Goal: Information Seeking & Learning: Find specific fact

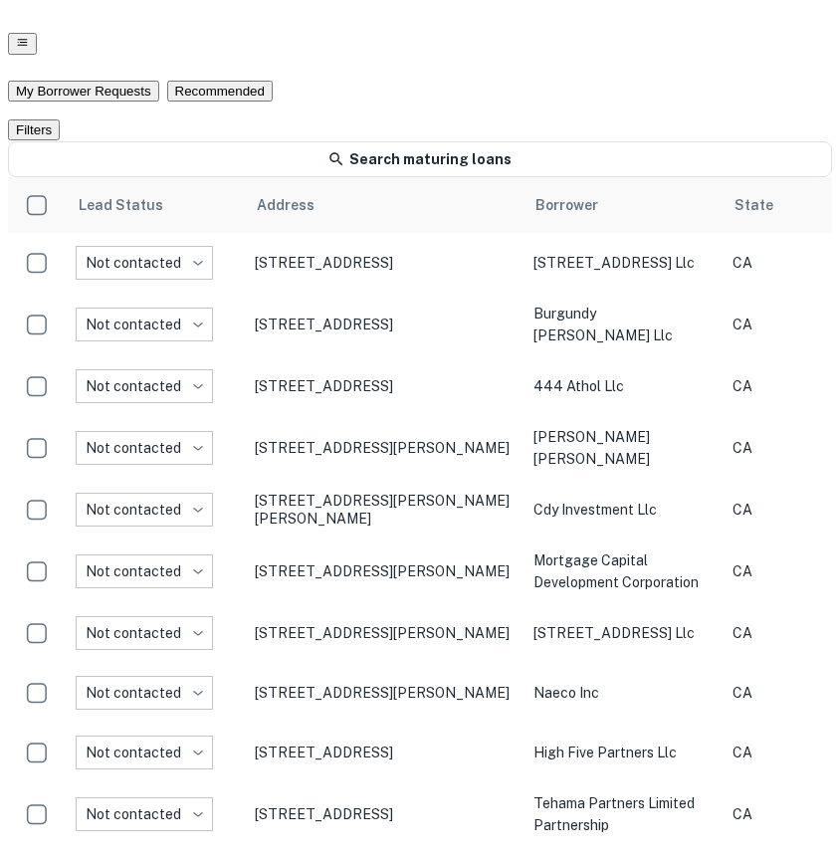
click at [29, 36] on icon "button" at bounding box center [22, 42] width 13 height 13
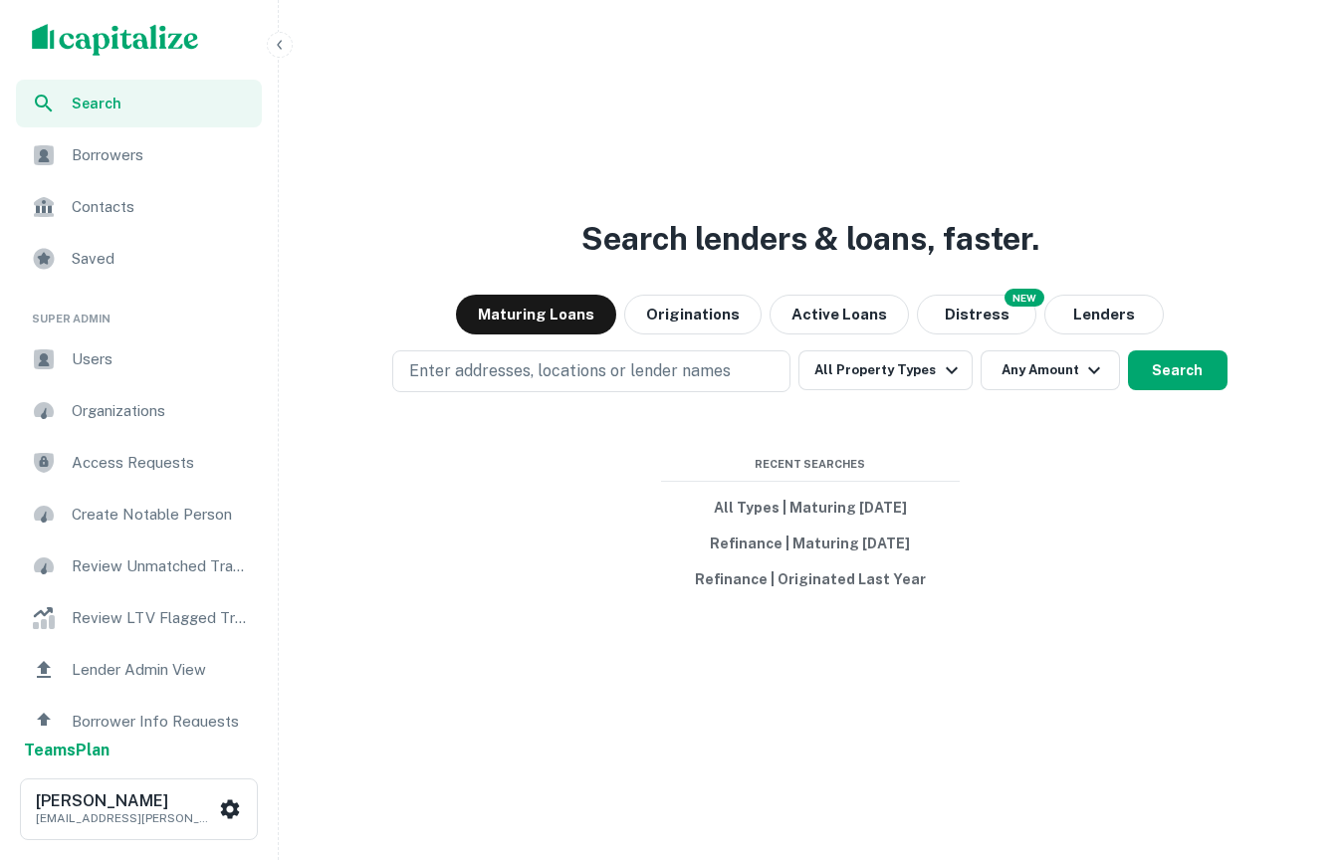
click at [280, 43] on icon "button" at bounding box center [280, 45] width 16 height 16
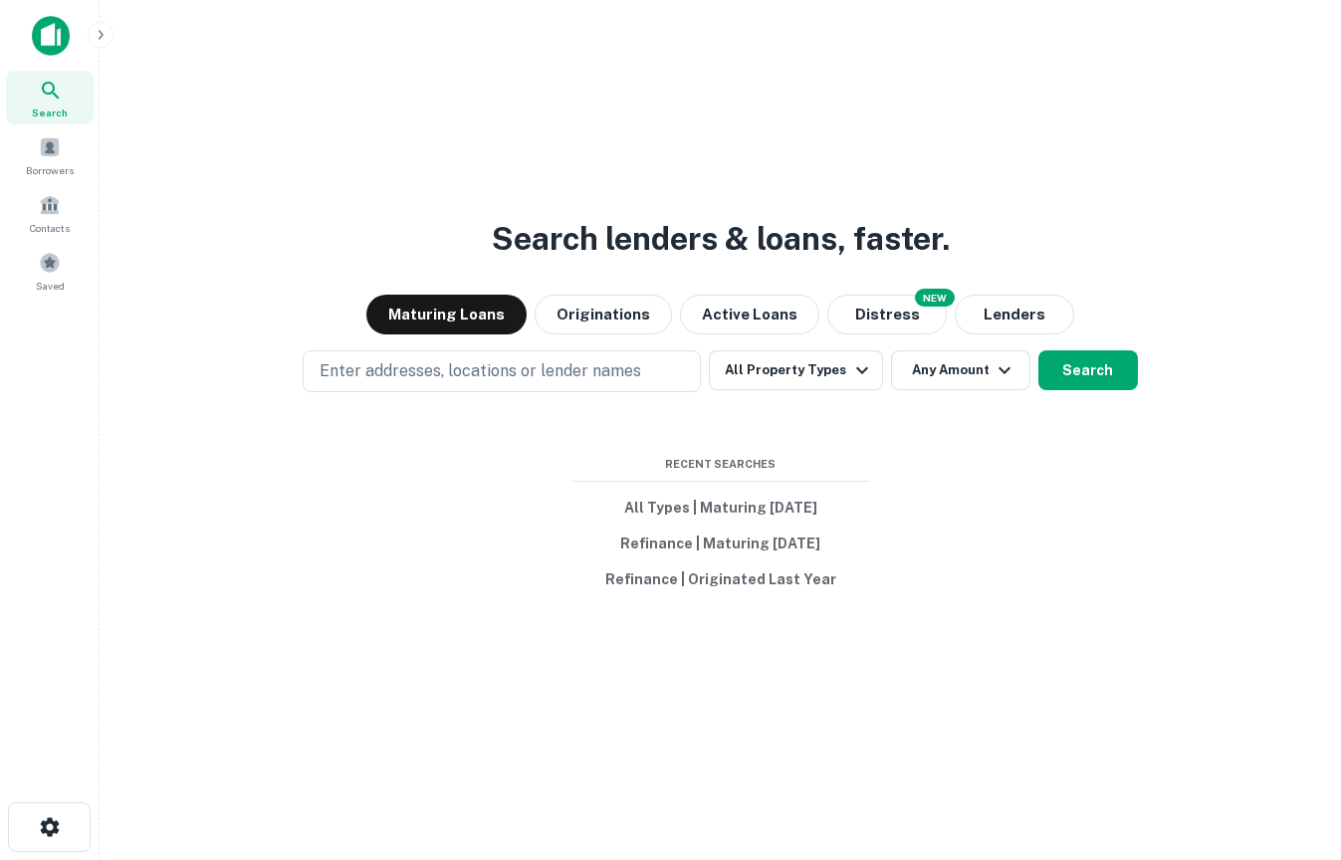
drag, startPoint x: 1337, startPoint y: 215, endPoint x: 1207, endPoint y: 213, distance: 130.4
click at [839, 213] on main "Search lenders & loans, faster. Maturing Loans Originations Active Loans NEW Di…" at bounding box center [721, 430] width 1242 height 860
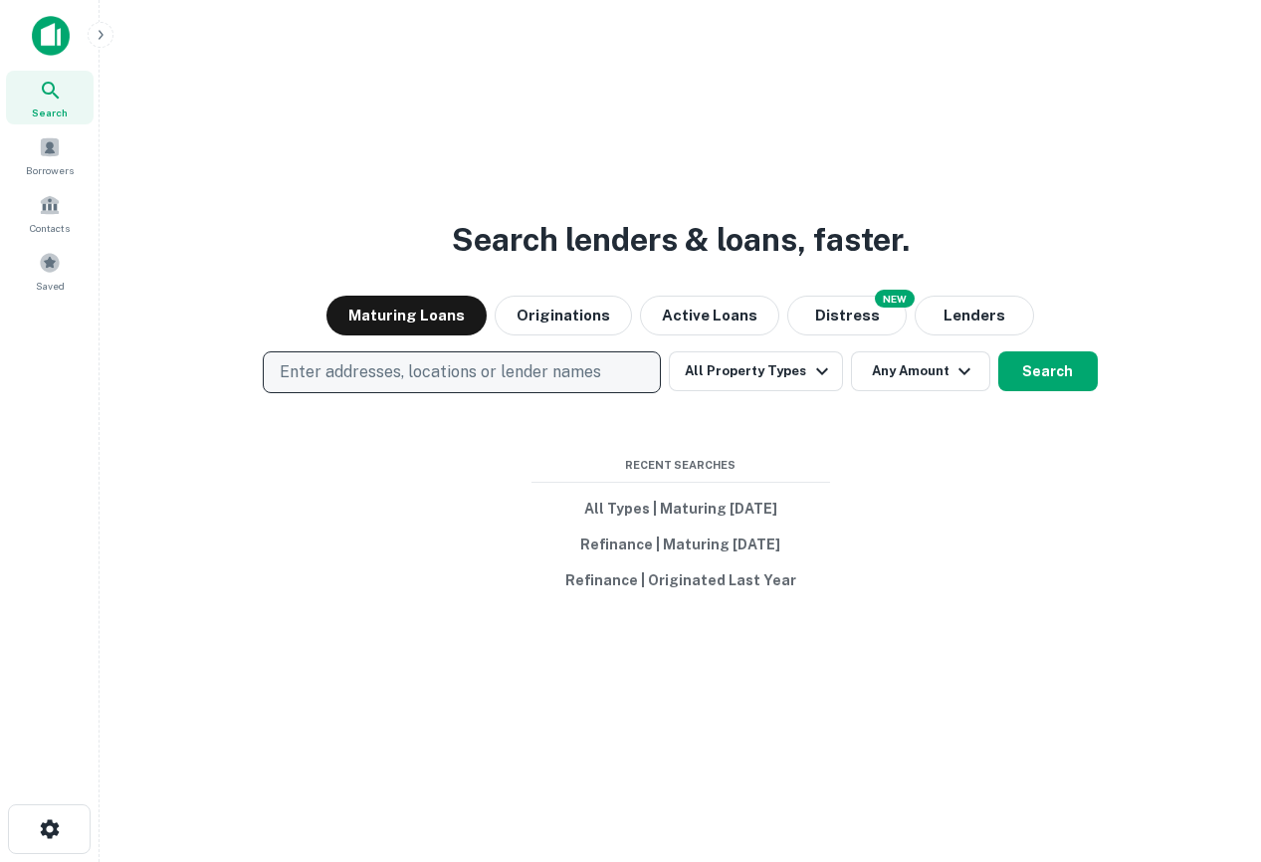
click at [352, 368] on p "Enter addresses, locations or lender names" at bounding box center [441, 372] width 322 height 24
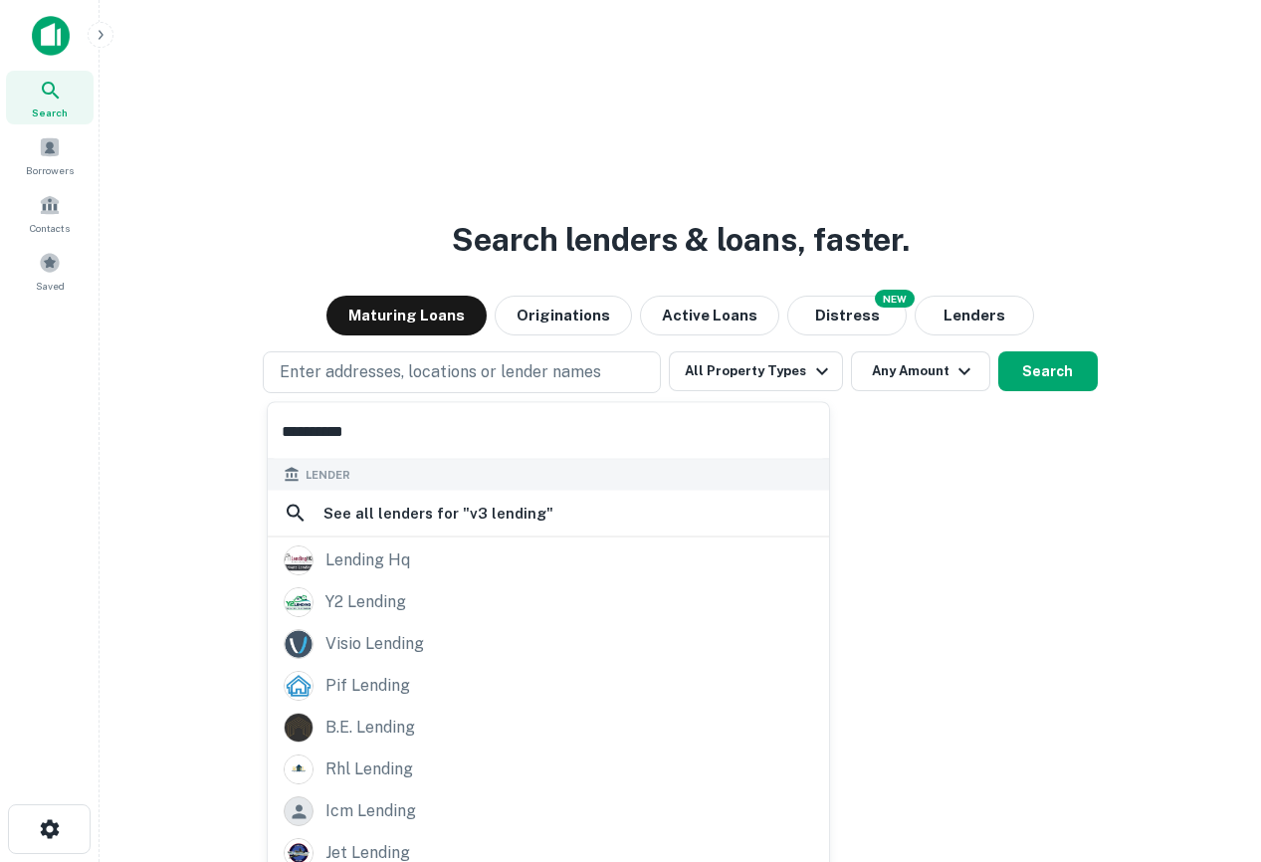
scroll to position [140, 0]
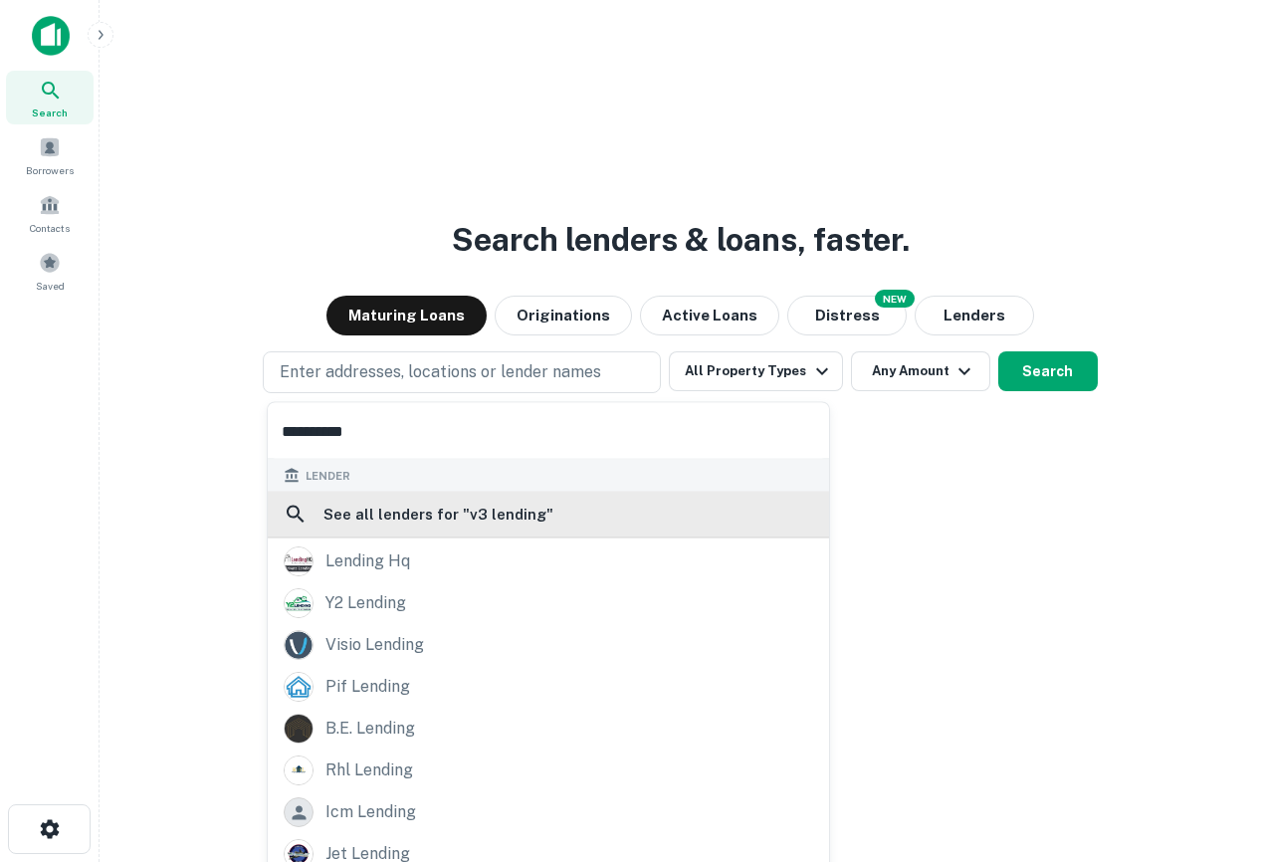
type input "**********"
click at [443, 522] on h6 "See all lenders for " v3 lending "" at bounding box center [439, 515] width 230 height 24
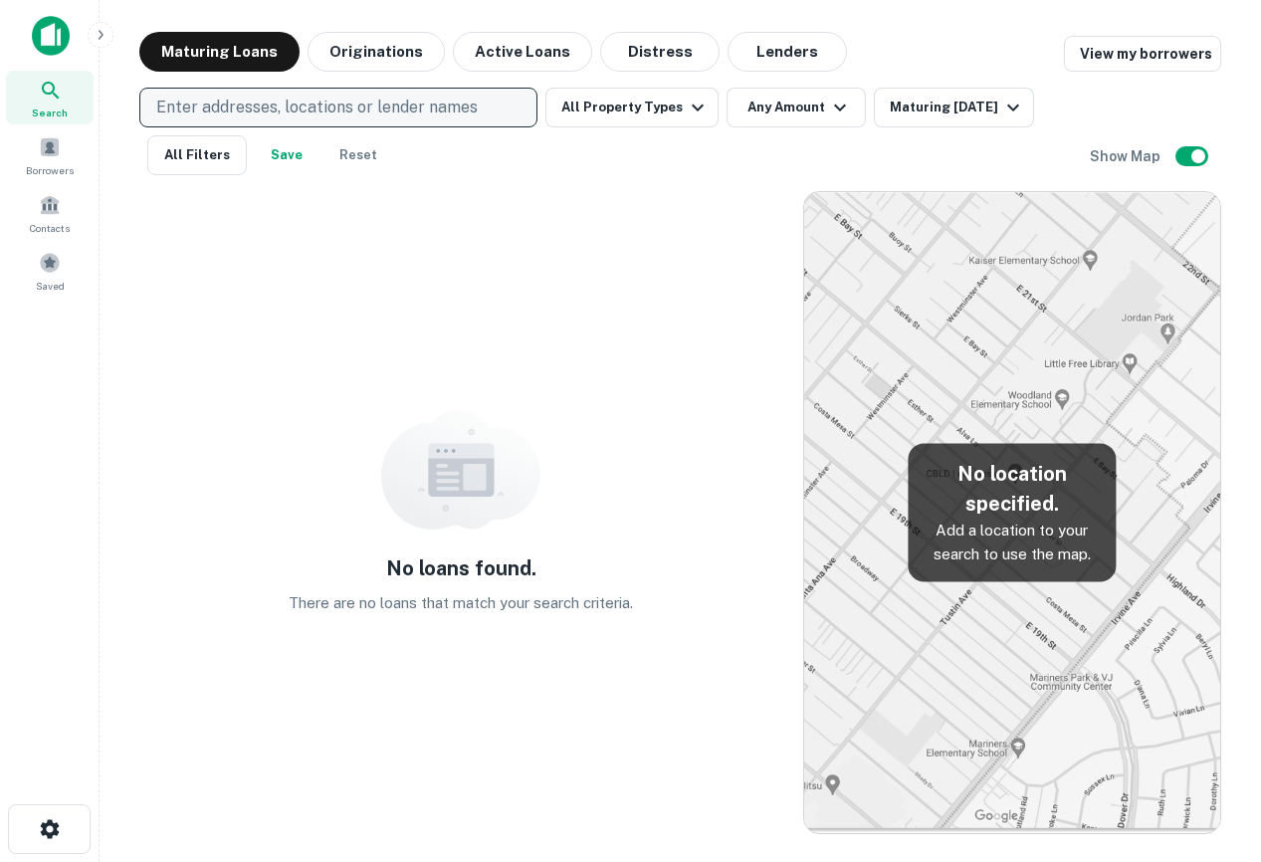
click at [344, 98] on p "Enter addresses, locations or lender names" at bounding box center [317, 108] width 322 height 24
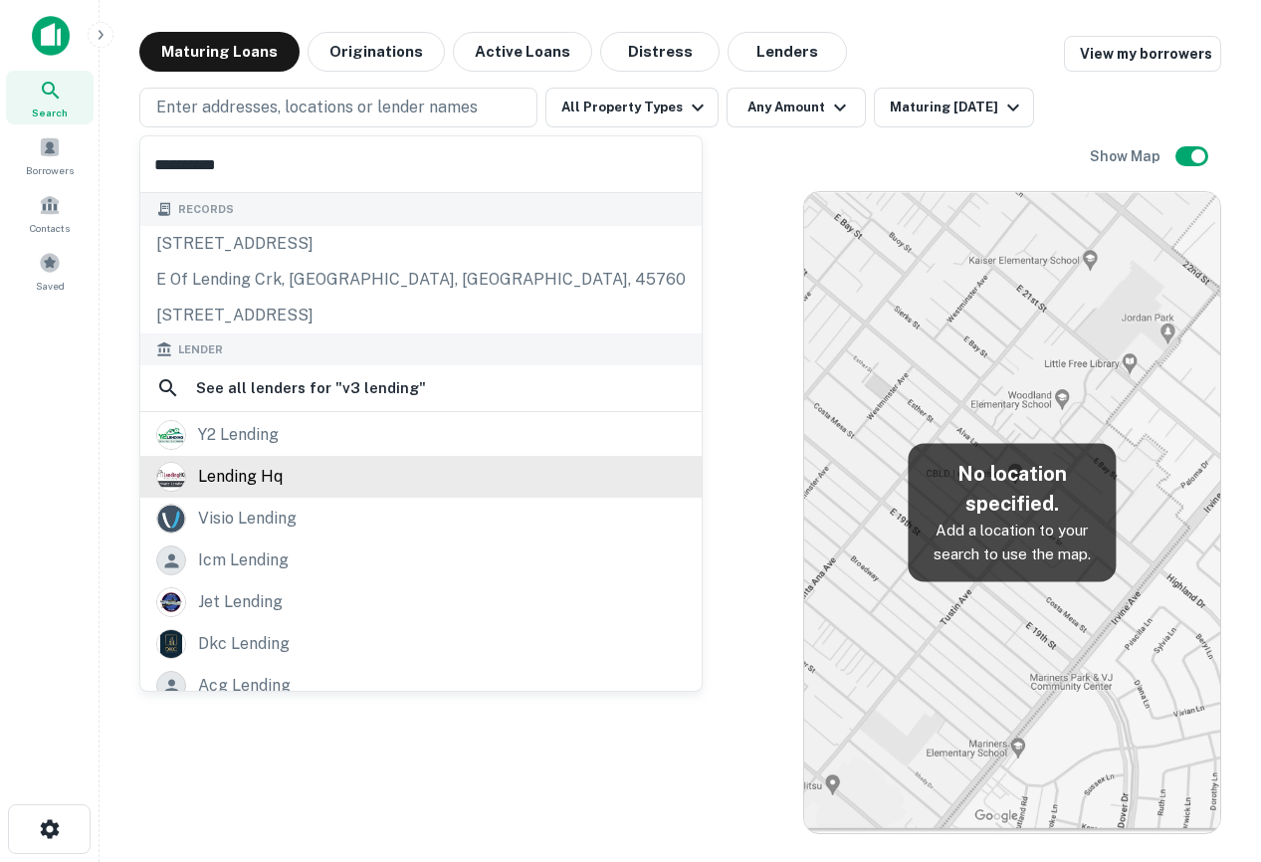
scroll to position [141, 0]
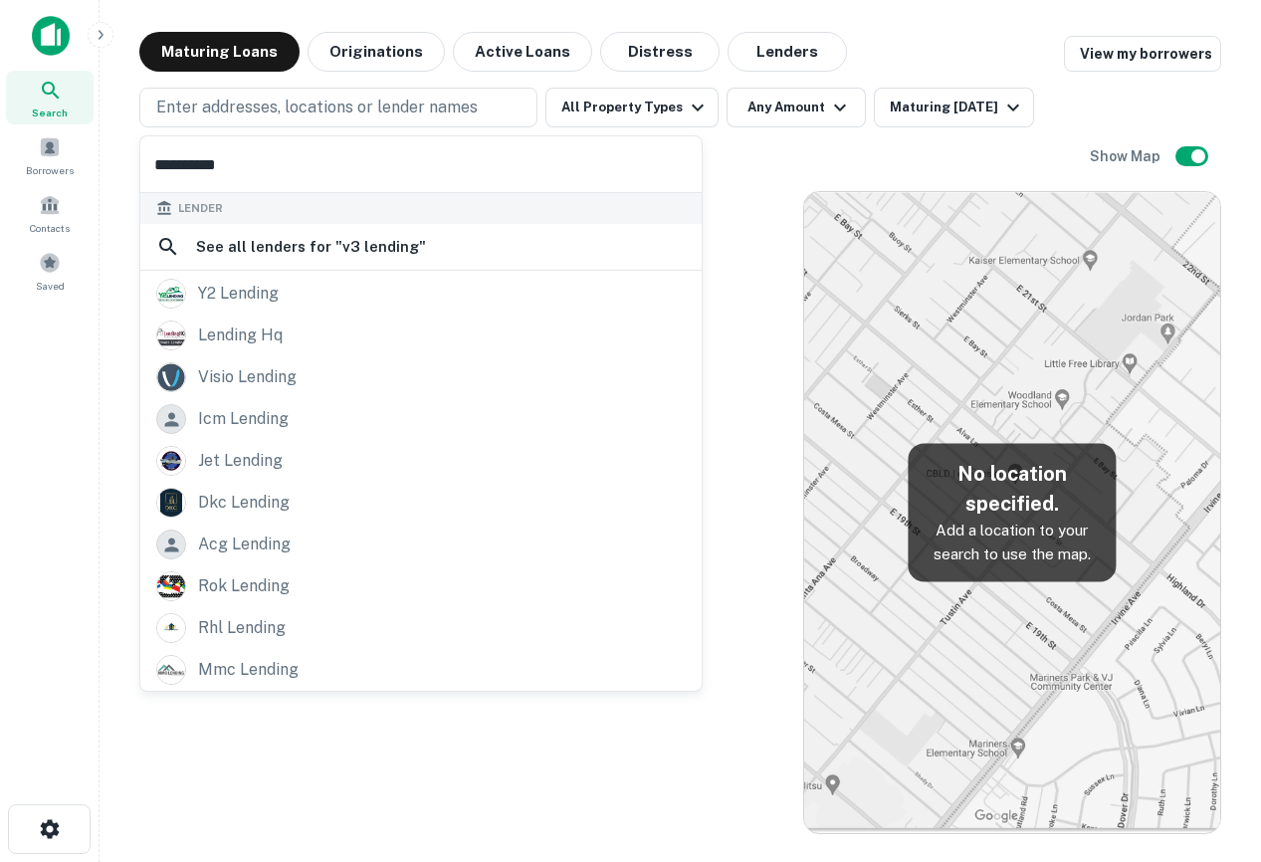
type input "**********"
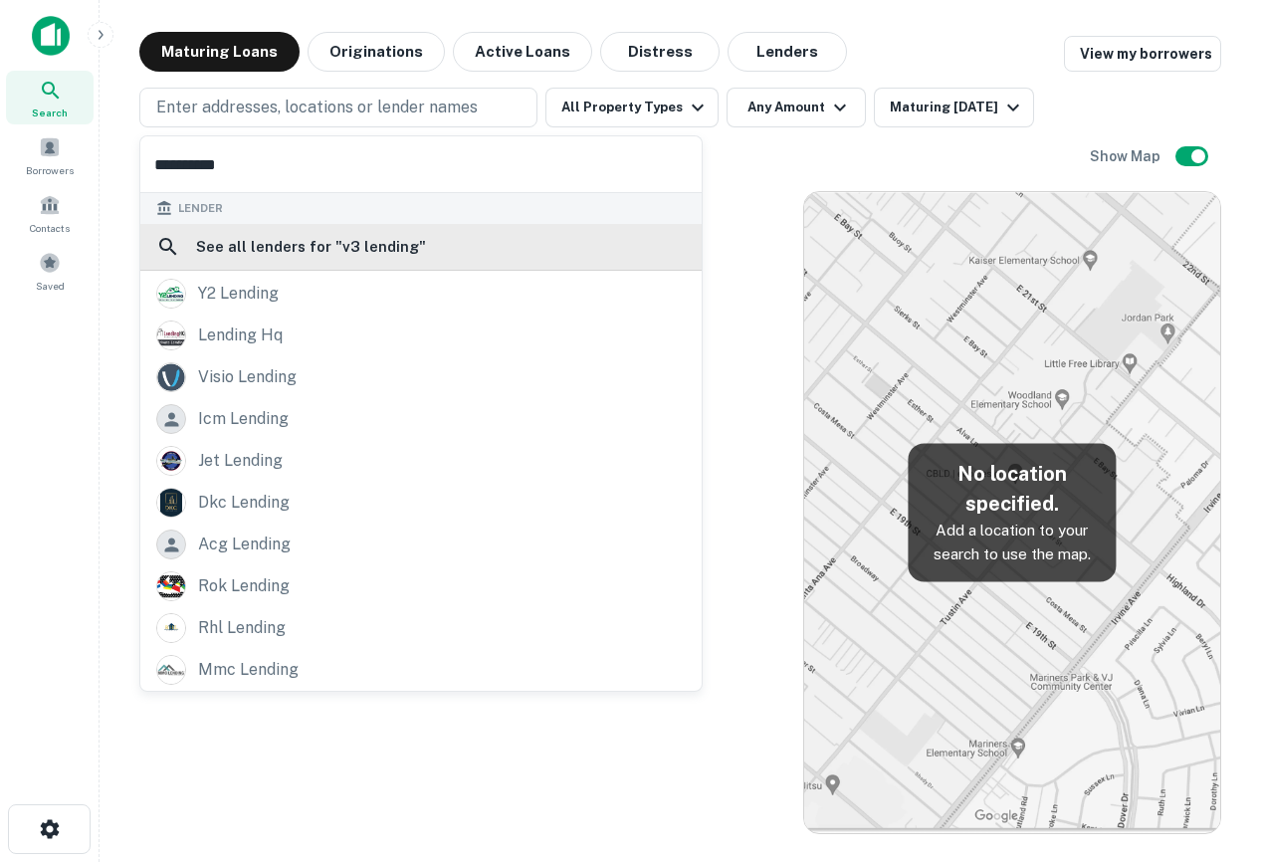
click at [299, 254] on h6 "See all lenders for " v3 lending "" at bounding box center [311, 247] width 230 height 24
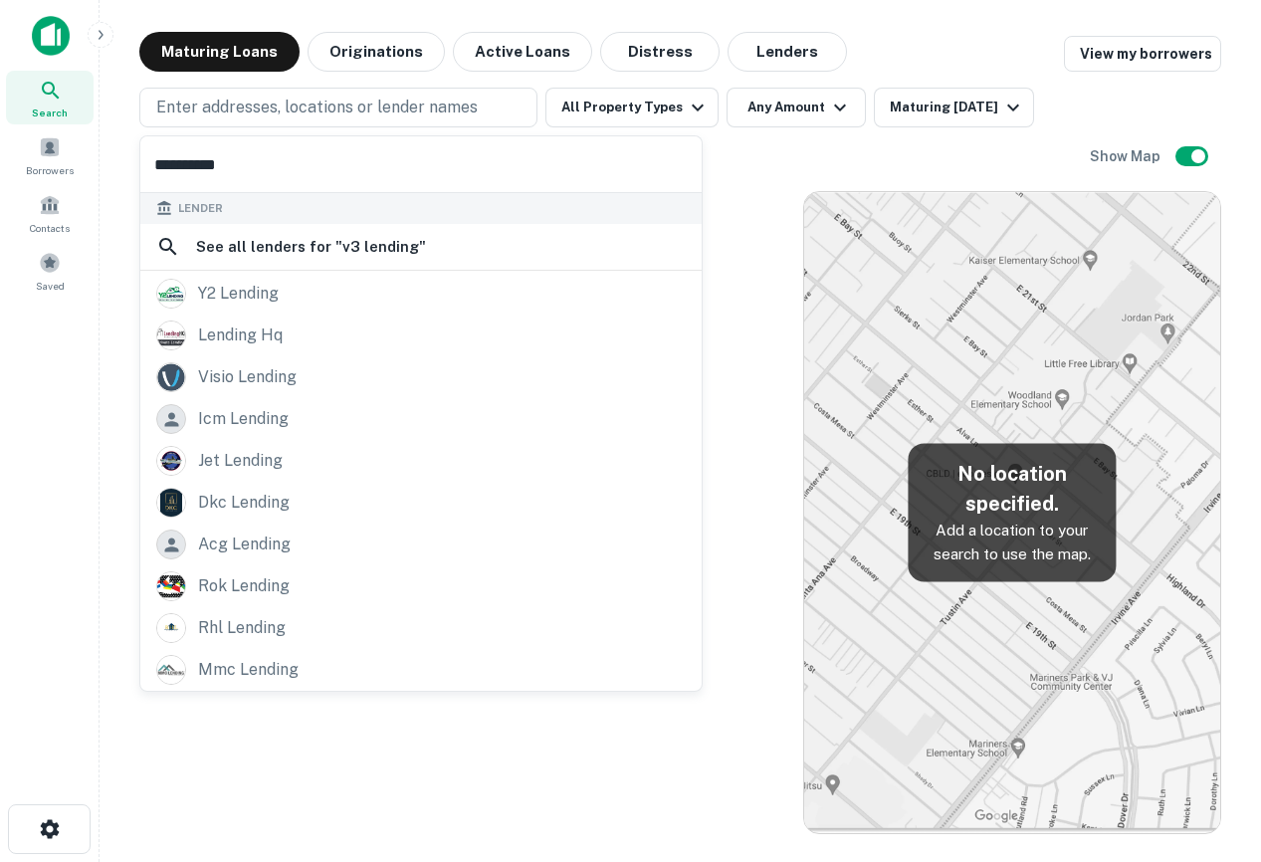
click at [693, 312] on div "No loans found. There are no loans that match your search criteria." at bounding box center [461, 512] width 644 height 643
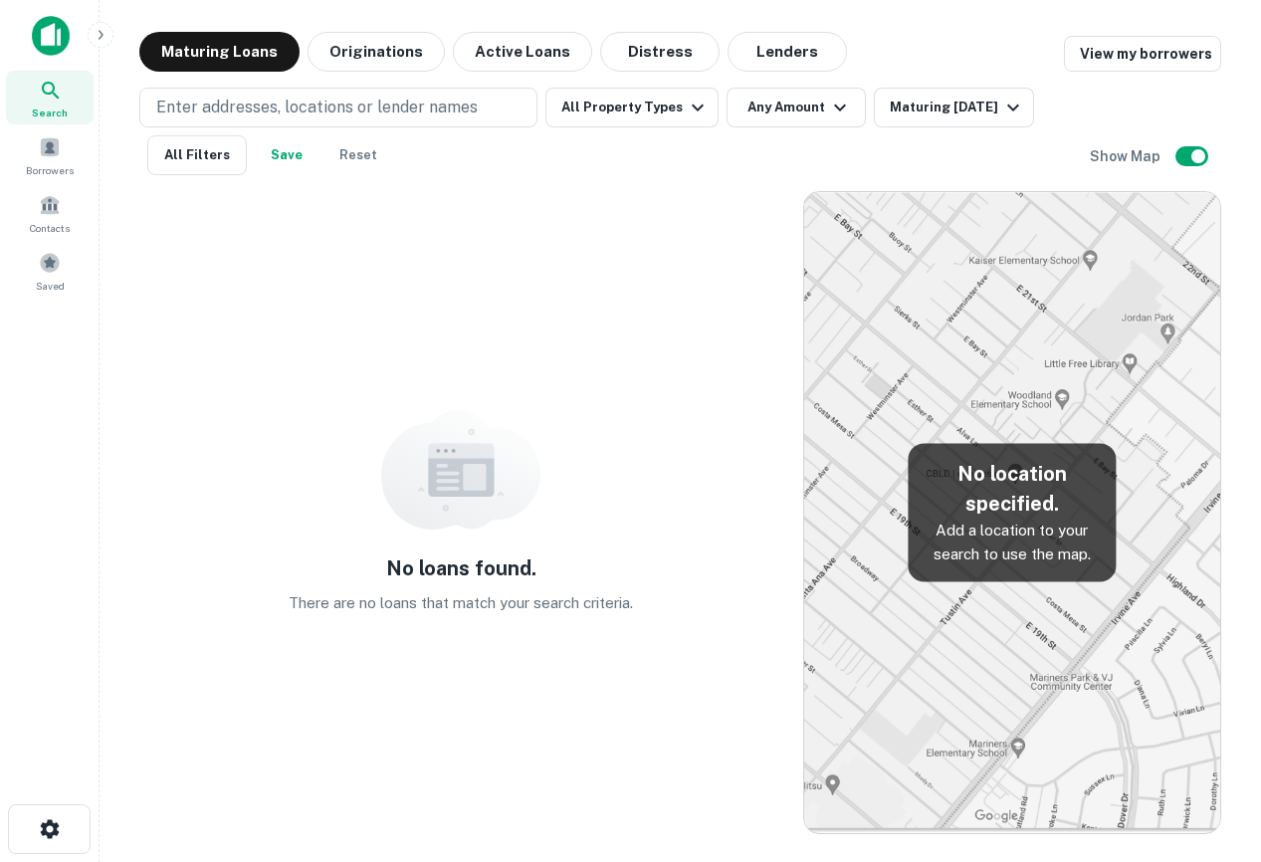
click at [33, 24] on img at bounding box center [51, 36] width 38 height 40
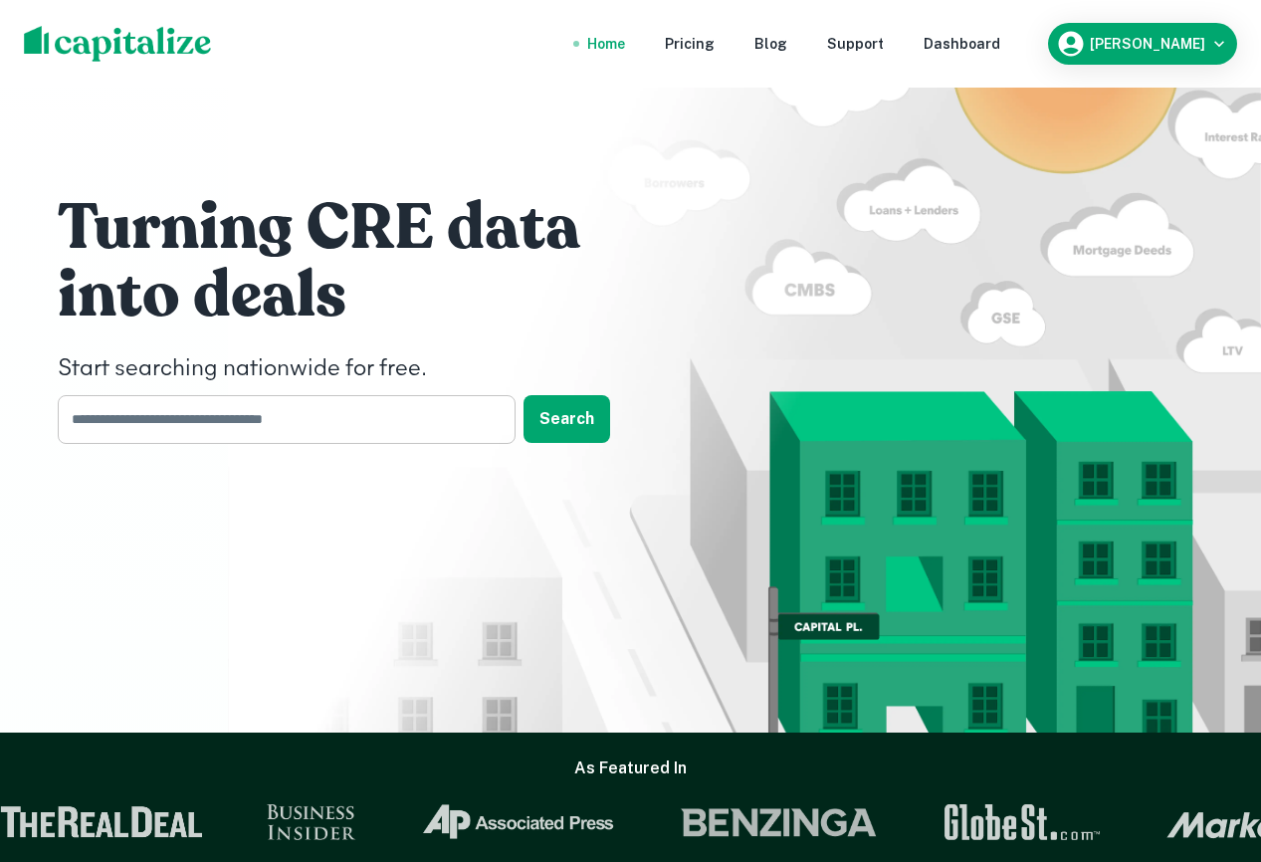
click at [345, 414] on input "text" at bounding box center [280, 419] width 444 height 49
click at [839, 47] on div "Dashboard" at bounding box center [962, 44] width 77 height 22
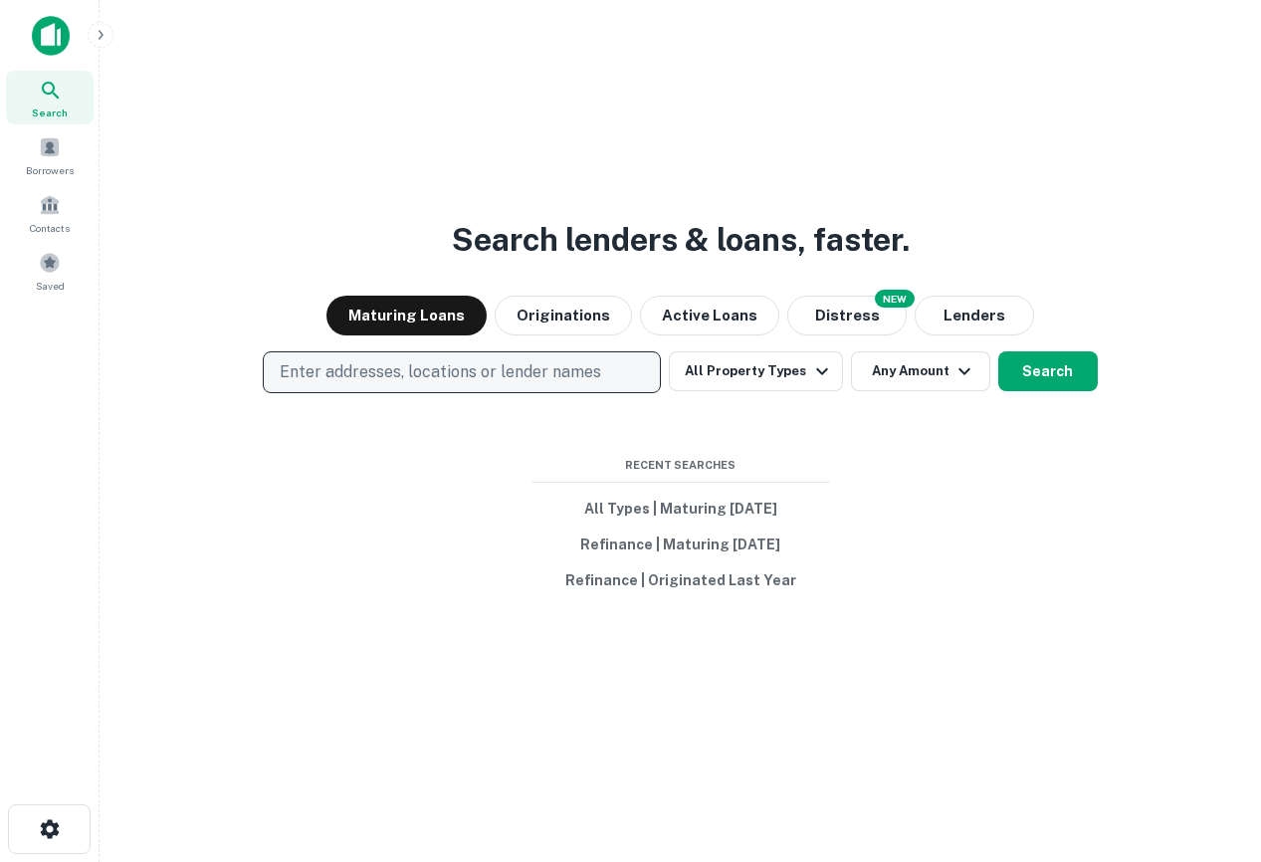
click at [538, 378] on p "Enter addresses, locations or lender names" at bounding box center [441, 372] width 322 height 24
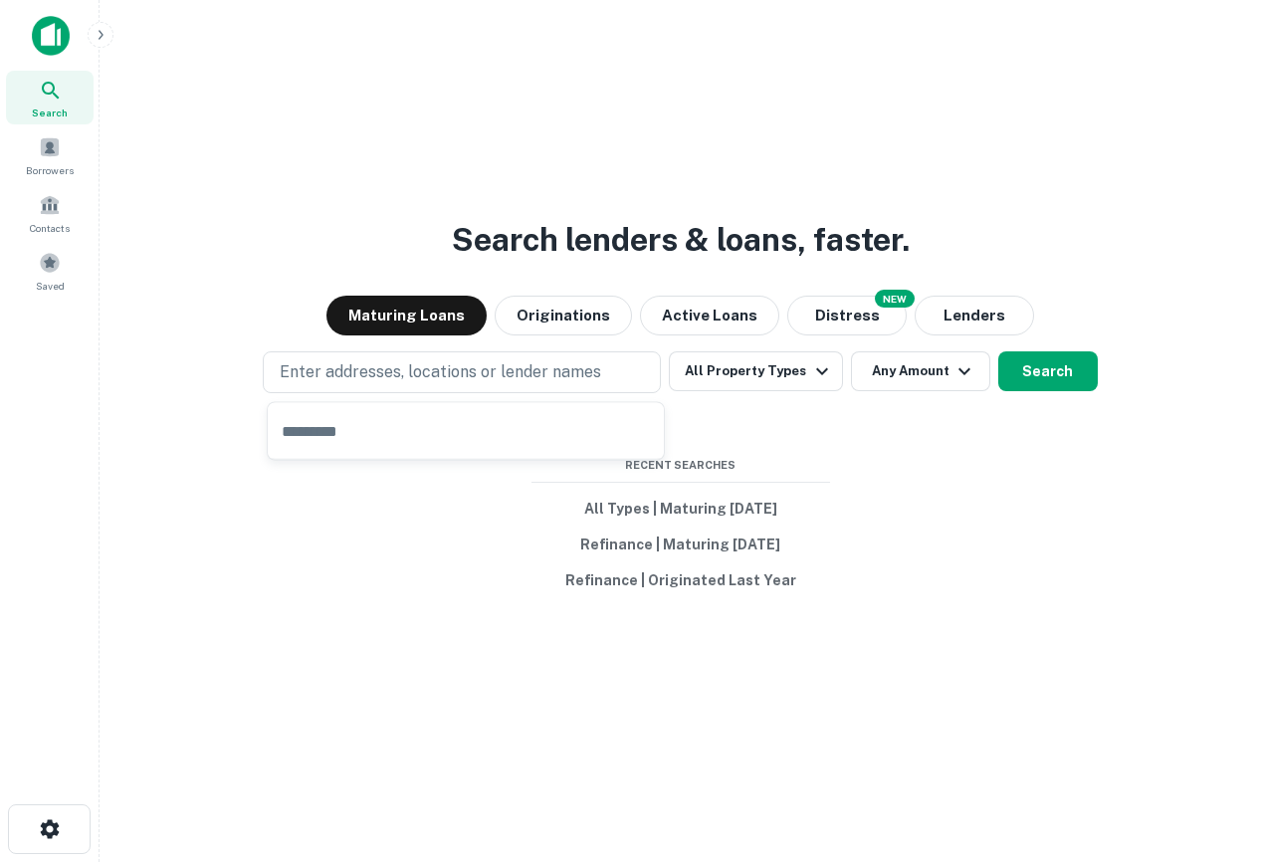
type input "*"
click at [839, 174] on div "Search lenders & loans, faster. Maturing Loans Originations Active Loans NEW Di…" at bounding box center [680, 479] width 1130 height 862
click at [48, 168] on span "Borrowers" at bounding box center [50, 170] width 48 height 16
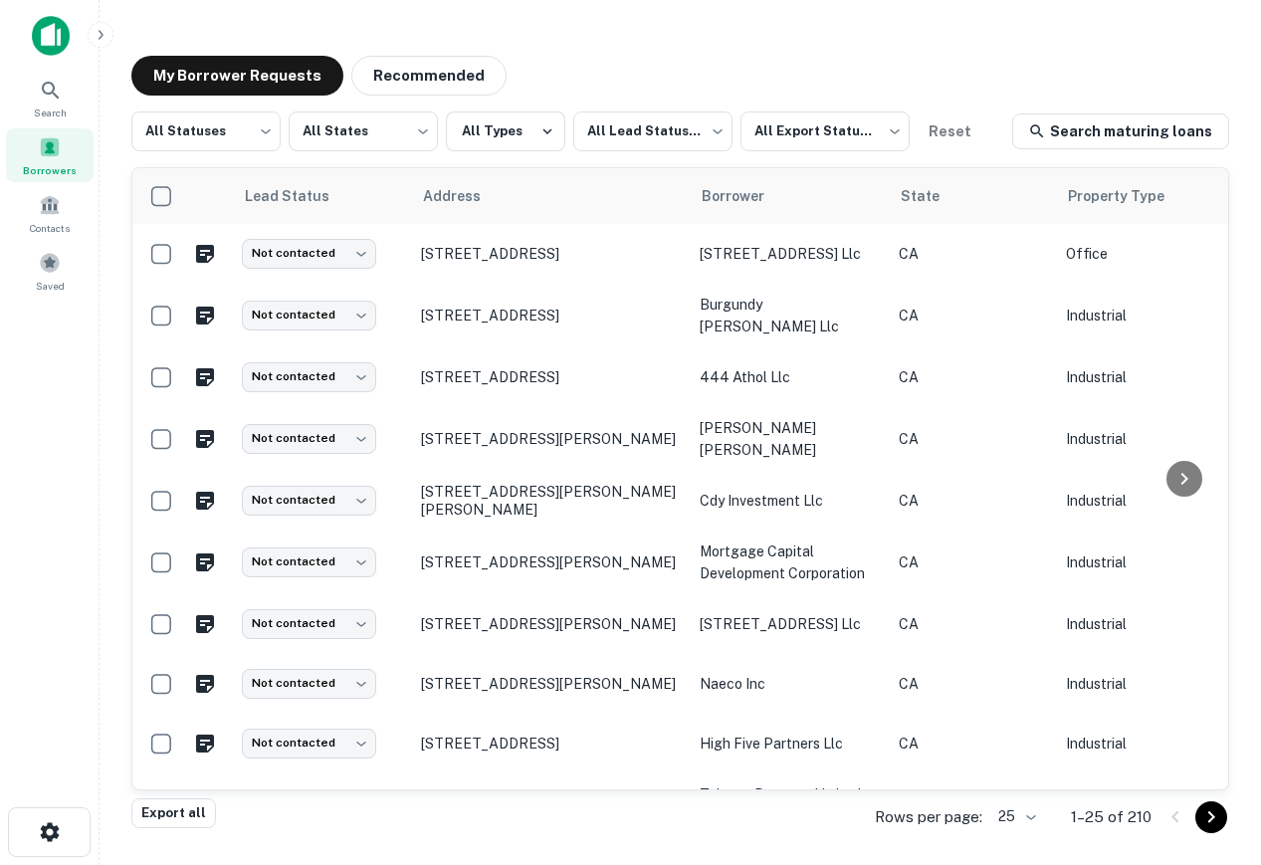
click at [61, 31] on img at bounding box center [51, 36] width 38 height 40
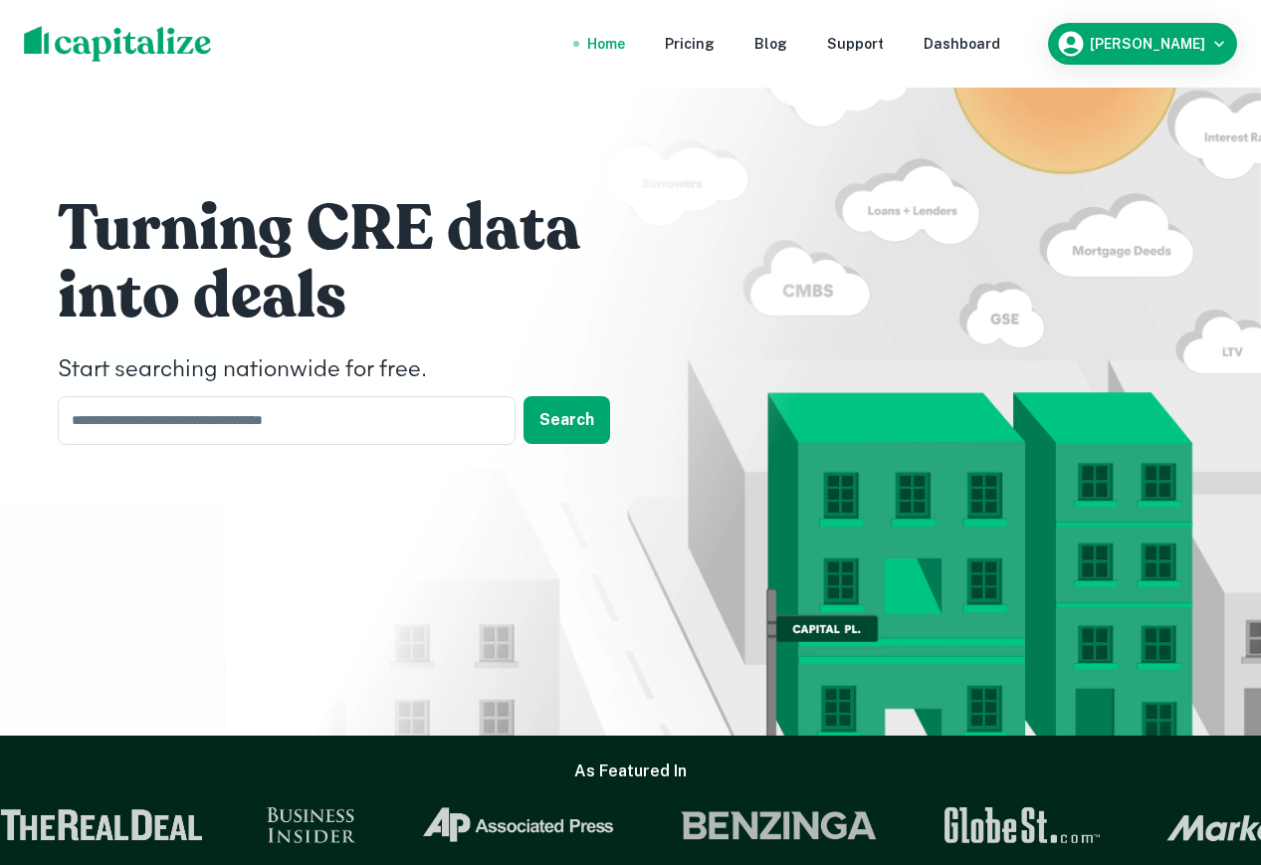
click at [999, 59] on nav "Home Pricing Blog Support Dashboard" at bounding box center [794, 44] width 477 height 44
click at [989, 42] on div "Dashboard" at bounding box center [962, 44] width 77 height 22
